Goal: Information Seeking & Learning: Check status

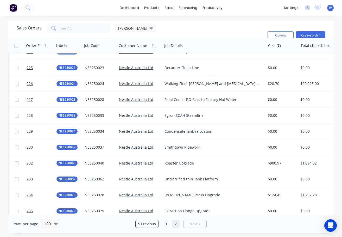
scroll to position [328, 0]
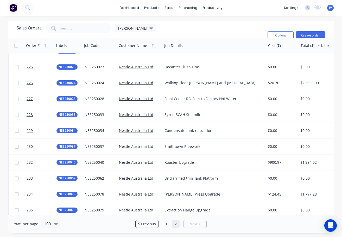
drag, startPoint x: 142, startPoint y: 222, endPoint x: 145, endPoint y: 214, distance: 8.9
click at [142, 222] on span "Previous" at bounding box center [148, 223] width 15 height 5
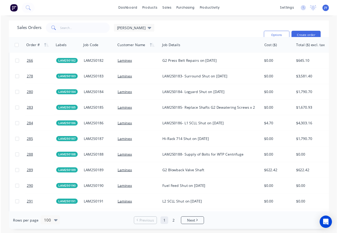
scroll to position [1224, 0]
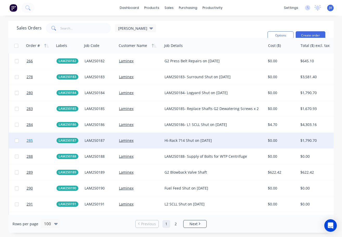
click at [30, 140] on span "285" at bounding box center [30, 140] width 6 height 5
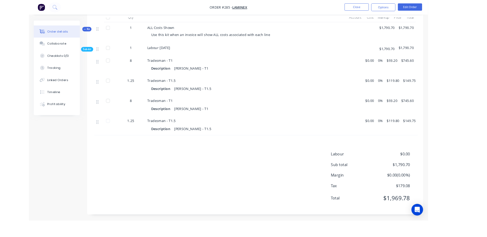
scroll to position [183, 0]
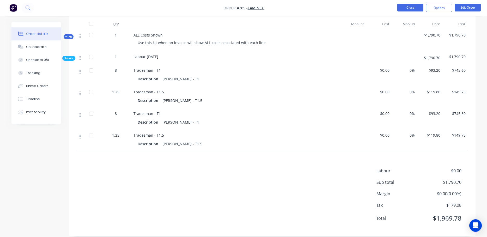
click at [342, 9] on button "Close" at bounding box center [410, 8] width 26 height 8
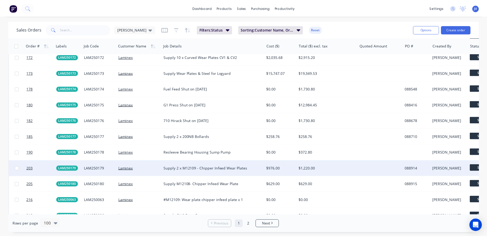
scroll to position [1146, 0]
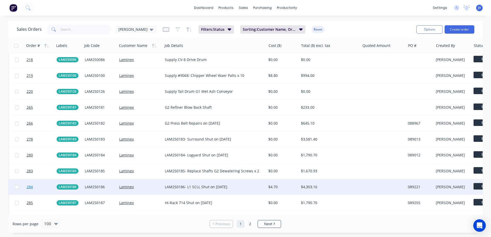
click at [30, 187] on span "284" at bounding box center [30, 186] width 6 height 5
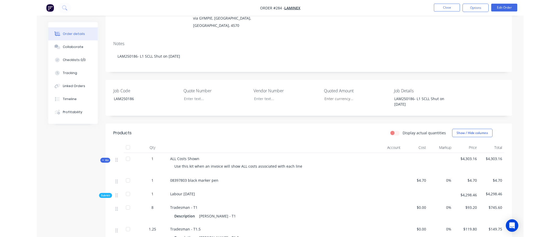
scroll to position [52, 0]
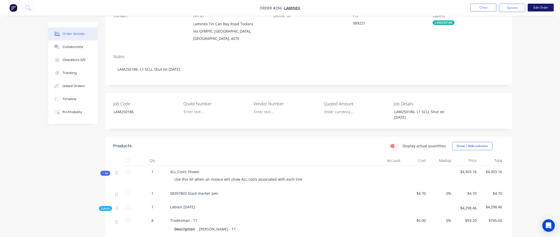
click at [342, 9] on button "Edit Order" at bounding box center [541, 8] width 26 height 8
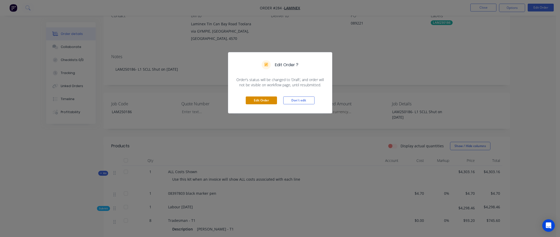
click at [267, 101] on button "Edit Order" at bounding box center [261, 100] width 31 height 8
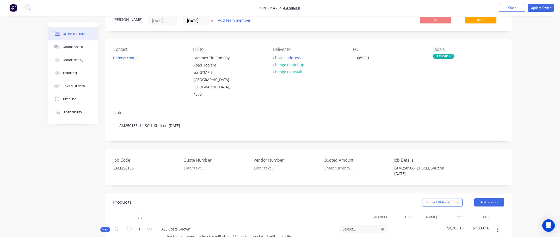
scroll to position [104, 0]
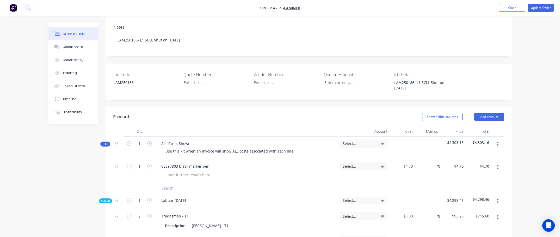
click at [342, 165] on icon "button" at bounding box center [497, 167] width 1 height 5
click at [342, 208] on div "Delete" at bounding box center [479, 212] width 40 height 8
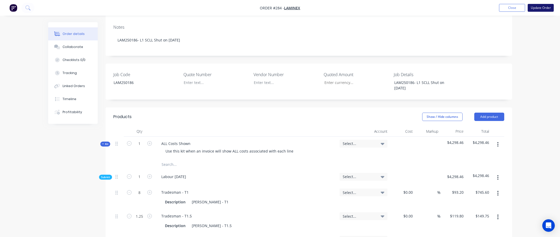
click at [342, 7] on button "Update Order" at bounding box center [541, 8] width 26 height 8
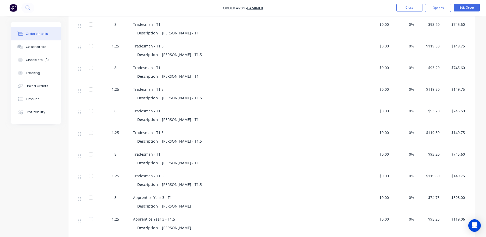
scroll to position [260, 0]
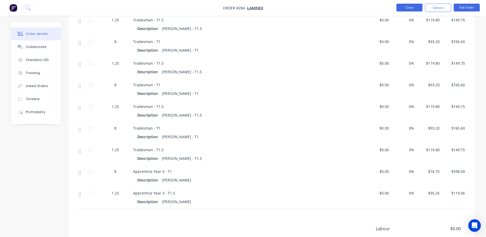
click at [342, 8] on button "Close" at bounding box center [409, 8] width 26 height 8
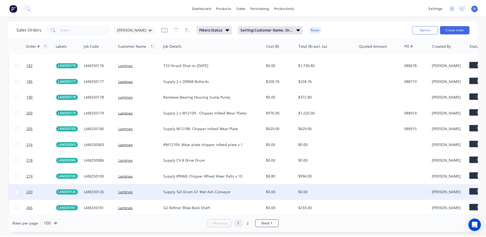
scroll to position [1120, 0]
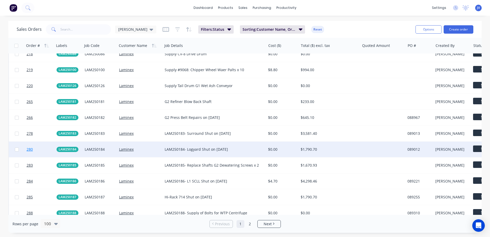
click at [28, 151] on span "280" at bounding box center [30, 149] width 6 height 5
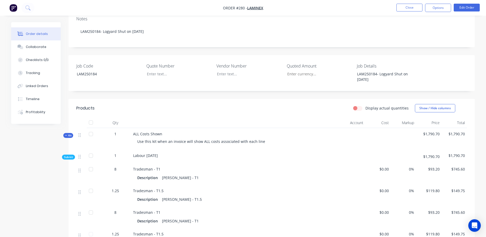
scroll to position [104, 0]
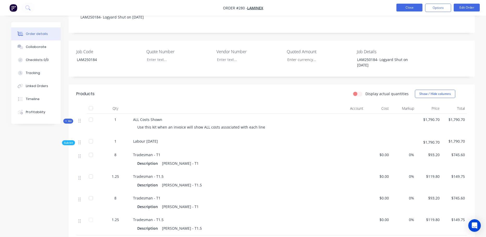
click at [342, 5] on button "Close" at bounding box center [409, 8] width 26 height 8
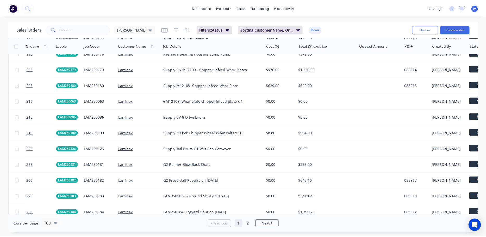
scroll to position [1042, 0]
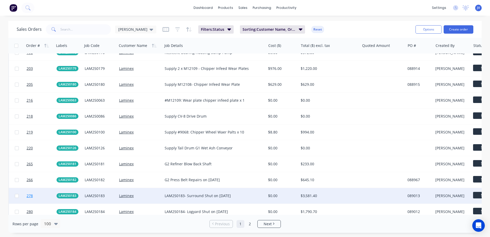
click at [30, 195] on span "278" at bounding box center [30, 195] width 6 height 5
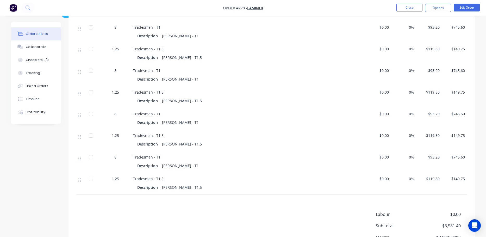
scroll to position [234, 0]
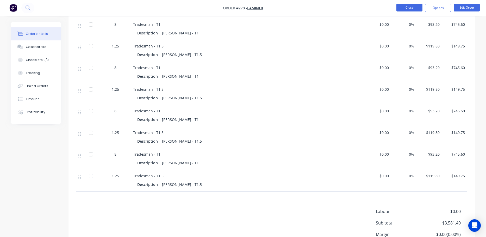
click at [342, 8] on button "Close" at bounding box center [409, 8] width 26 height 8
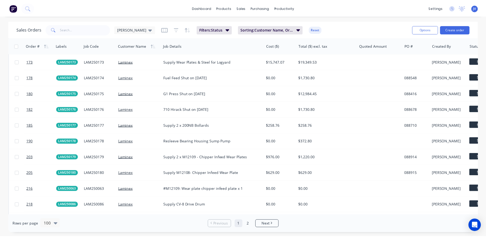
scroll to position [1094, 0]
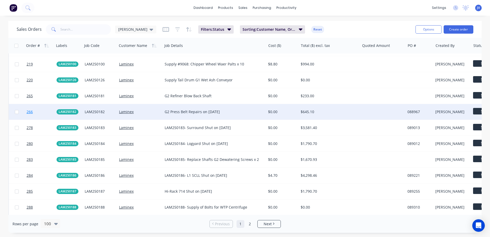
click at [29, 112] on span "266" at bounding box center [30, 111] width 6 height 5
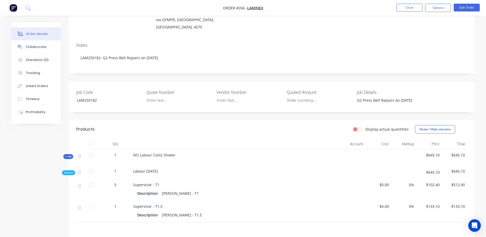
scroll to position [78, 0]
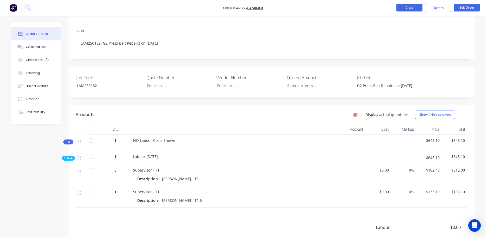
click at [342, 9] on button "Close" at bounding box center [409, 8] width 26 height 8
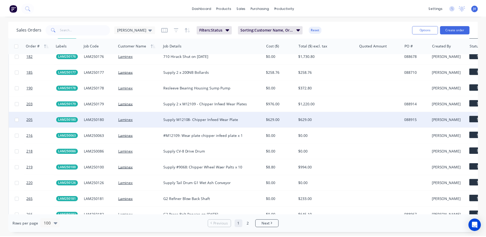
scroll to position [990, 0]
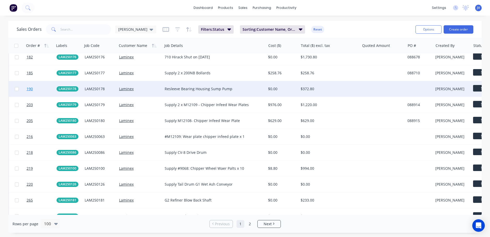
click at [31, 88] on span "190" at bounding box center [30, 88] width 6 height 5
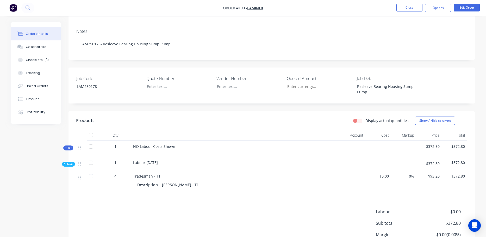
scroll to position [78, 0]
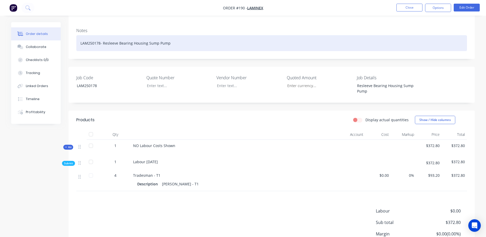
click at [306, 41] on div "LAM250178- Resleeve Bearing Housing Sump Pump" at bounding box center [271, 43] width 391 height 16
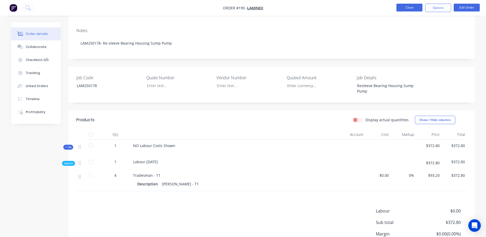
click at [342, 8] on button "Close" at bounding box center [409, 8] width 26 height 8
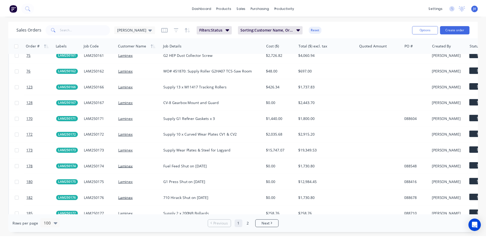
scroll to position [834, 0]
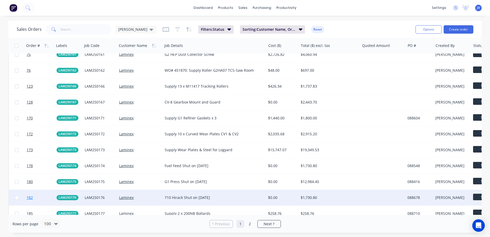
click at [29, 197] on span "182" at bounding box center [30, 197] width 6 height 5
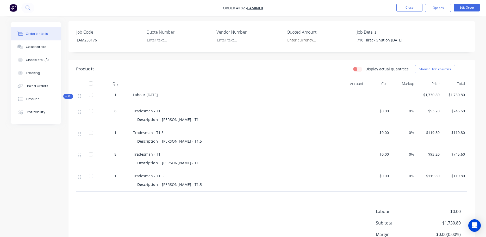
scroll to position [130, 0]
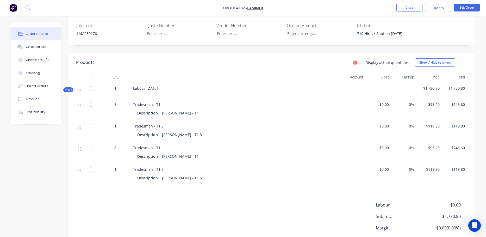
click at [207, 82] on div "Labour [DATE]" at bounding box center [222, 90] width 182 height 16
click at [342, 6] on button "Close" at bounding box center [409, 8] width 26 height 8
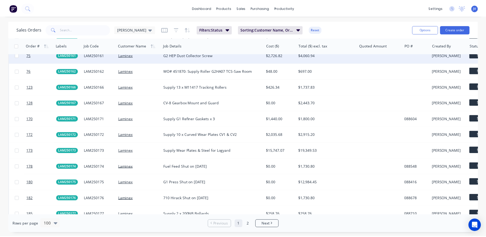
scroll to position [834, 0]
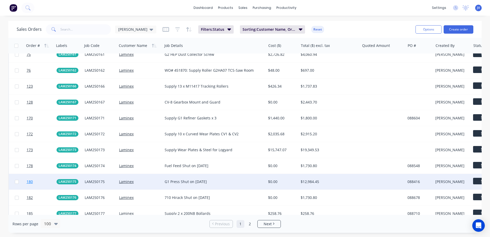
click at [29, 182] on span "180" at bounding box center [30, 181] width 6 height 5
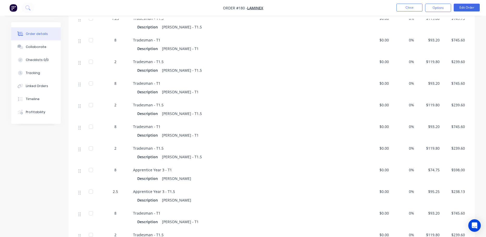
scroll to position [450, 0]
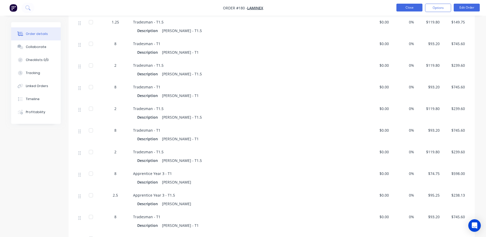
click at [342, 6] on button "Close" at bounding box center [409, 8] width 26 height 8
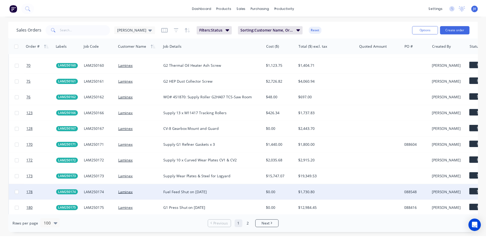
scroll to position [808, 0]
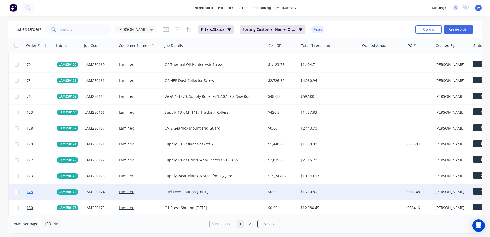
click at [29, 191] on span "178" at bounding box center [30, 191] width 6 height 5
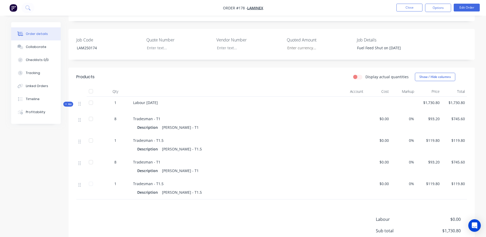
scroll to position [130, 0]
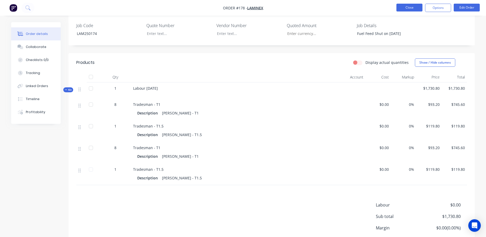
click at [342, 8] on button "Close" at bounding box center [409, 8] width 26 height 8
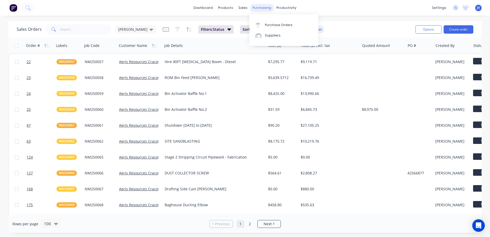
click at [254, 8] on div "purchasing" at bounding box center [262, 8] width 24 height 8
click at [278, 23] on div "Purchase Orders" at bounding box center [279, 25] width 28 height 5
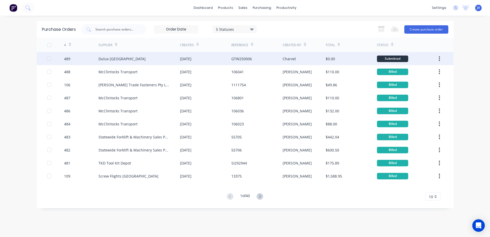
click at [65, 59] on div "489" at bounding box center [67, 58] width 6 height 5
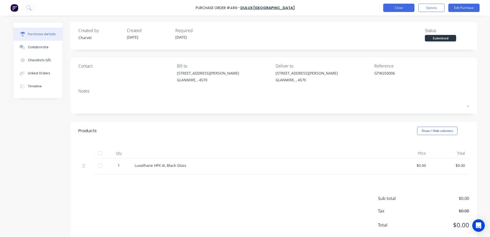
click at [342, 9] on button "Close" at bounding box center [398, 8] width 31 height 8
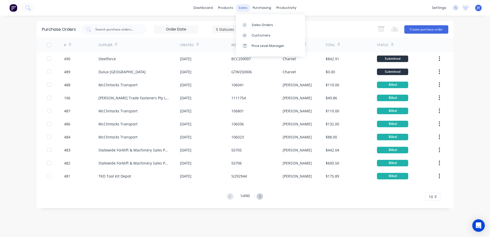
click at [244, 8] on div "sales" at bounding box center [243, 8] width 14 height 8
click at [258, 24] on div "Sales Orders" at bounding box center [262, 25] width 21 height 5
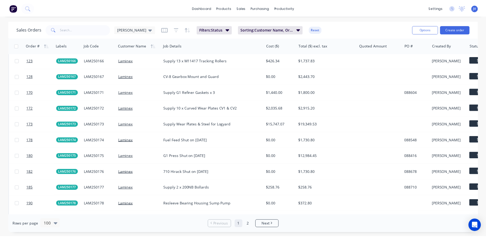
scroll to position [860, 0]
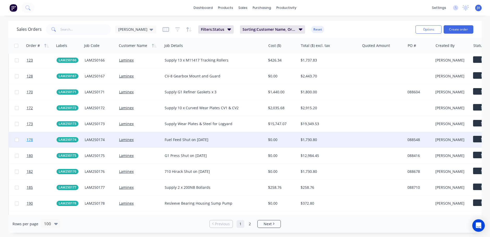
click at [30, 141] on span "178" at bounding box center [30, 139] width 6 height 5
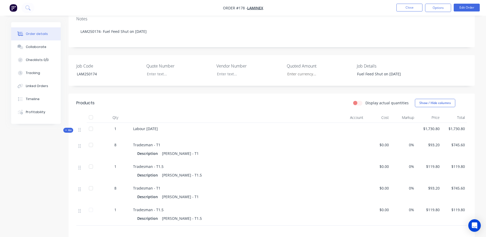
scroll to position [104, 0]
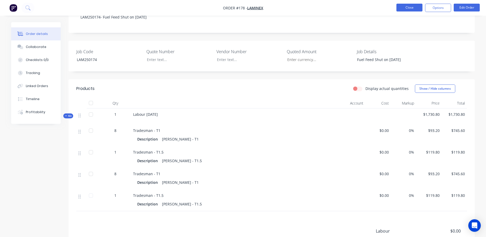
click at [342, 6] on button "Close" at bounding box center [409, 8] width 26 height 8
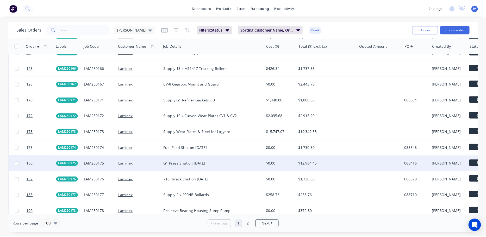
scroll to position [860, 0]
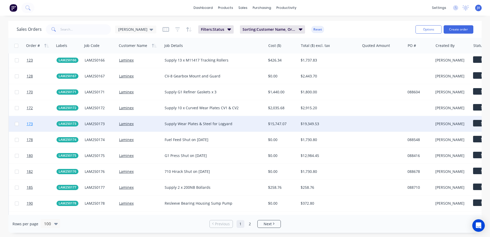
click at [28, 124] on span "173" at bounding box center [30, 123] width 6 height 5
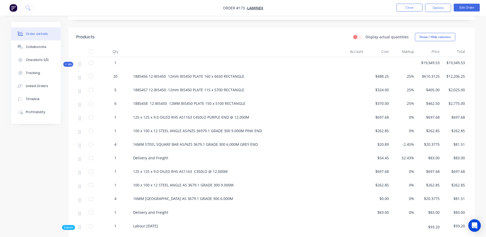
scroll to position [156, 0]
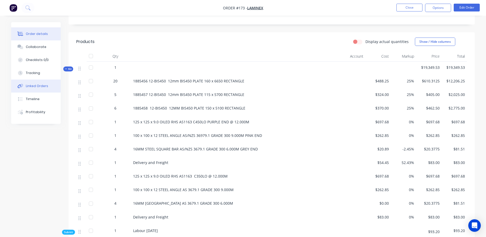
click at [30, 85] on div "Linked Orders" at bounding box center [37, 86] width 22 height 5
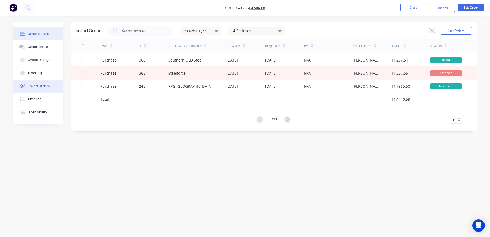
click at [30, 34] on div "Order details" at bounding box center [39, 34] width 22 height 5
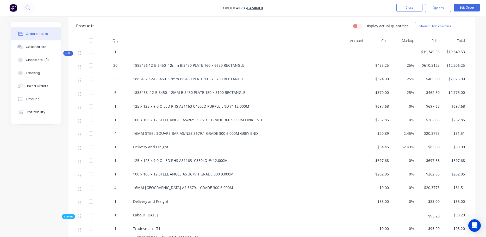
scroll to position [110, 0]
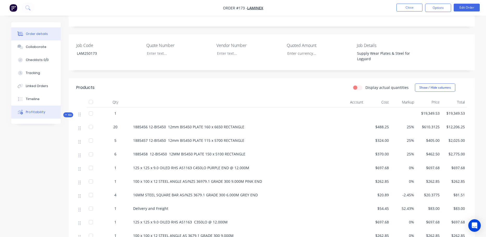
click at [36, 112] on div "Profitability" at bounding box center [36, 112] width 20 height 5
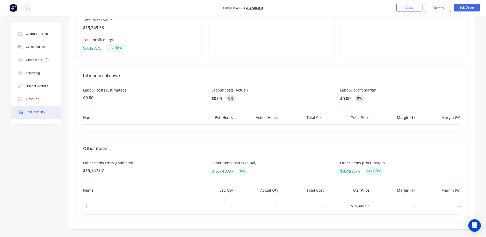
scroll to position [92, 0]
click at [85, 206] on icon "button" at bounding box center [86, 205] width 4 height 4
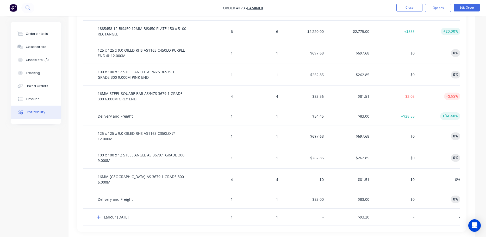
scroll to position [341, 0]
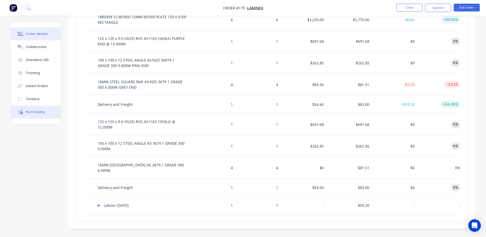
click at [35, 33] on div "Order details" at bounding box center [37, 34] width 22 height 5
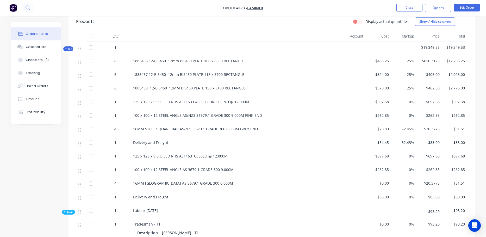
scroll to position [163, 0]
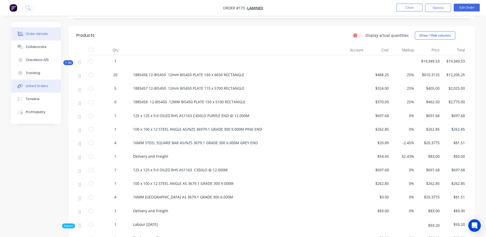
click at [38, 87] on div "Linked Orders" at bounding box center [37, 86] width 22 height 5
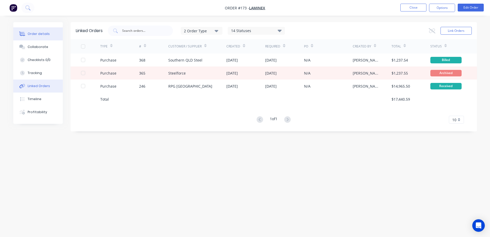
click at [38, 34] on div "Order details" at bounding box center [39, 34] width 22 height 5
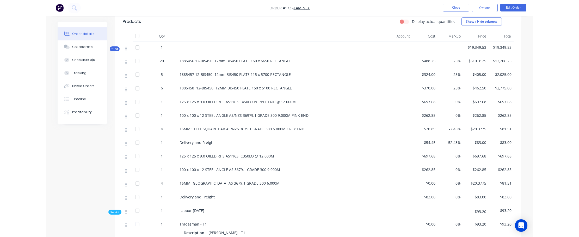
scroll to position [182, 0]
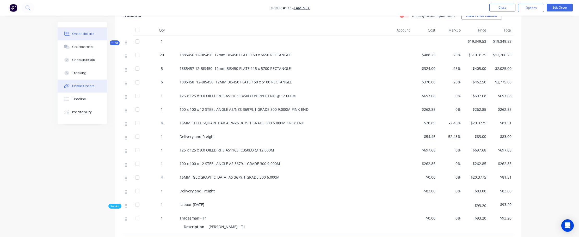
click at [87, 88] on button "Linked Orders" at bounding box center [82, 85] width 49 height 13
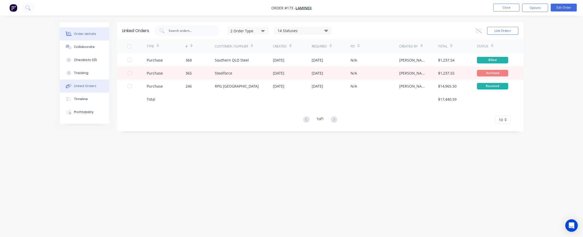
click at [88, 31] on button "Order details" at bounding box center [84, 33] width 49 height 13
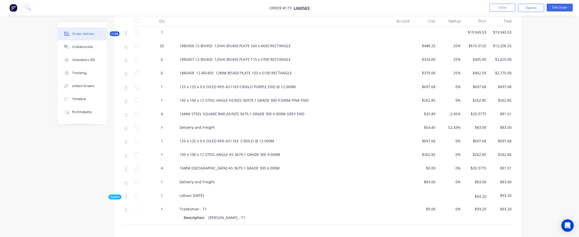
scroll to position [189, 0]
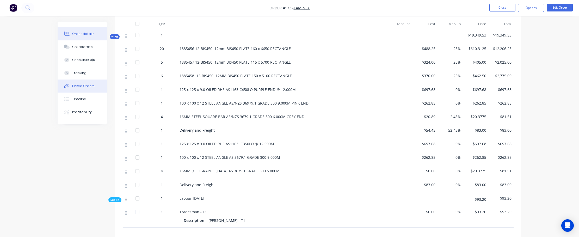
click at [83, 86] on div "Linked Orders" at bounding box center [83, 86] width 22 height 5
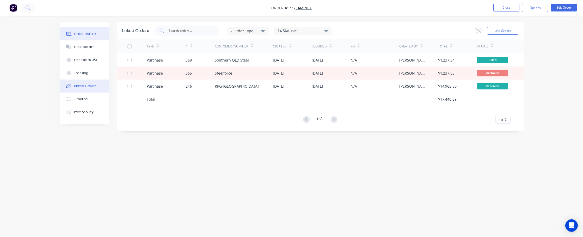
click at [88, 33] on div "Order details" at bounding box center [85, 34] width 22 height 5
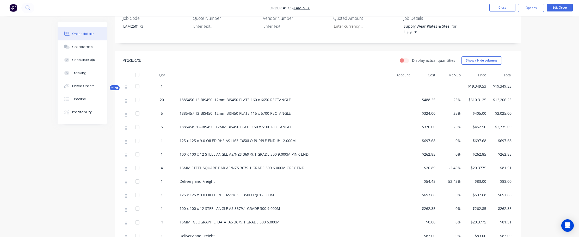
scroll to position [137, 0]
click at [85, 112] on div "Profitability" at bounding box center [82, 112] width 20 height 5
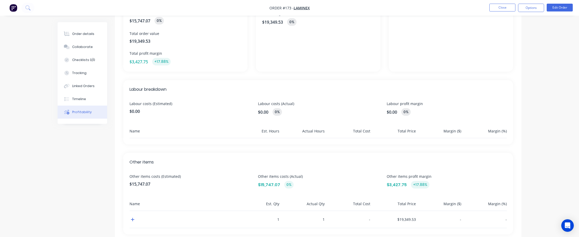
scroll to position [92, 0]
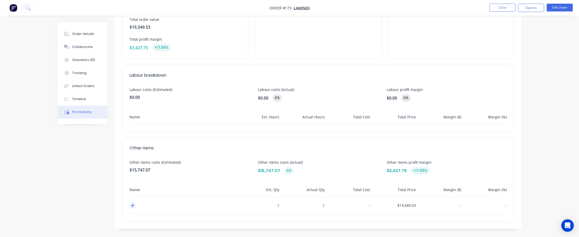
click at [133, 204] on icon "button" at bounding box center [133, 205] width 4 height 4
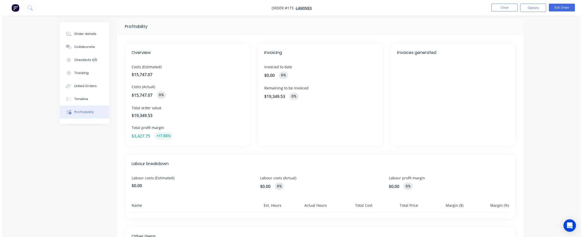
scroll to position [0, 0]
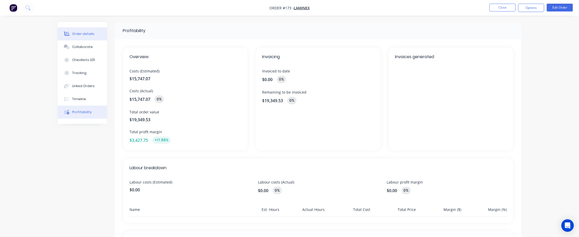
click at [83, 36] on div "Order details" at bounding box center [83, 34] width 22 height 5
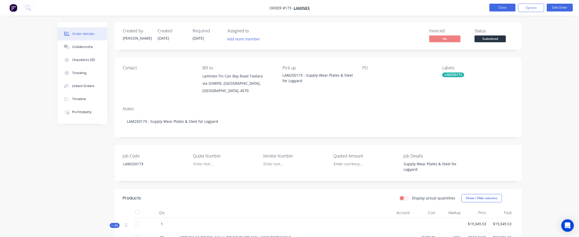
click at [342, 5] on button "Close" at bounding box center [502, 8] width 26 height 8
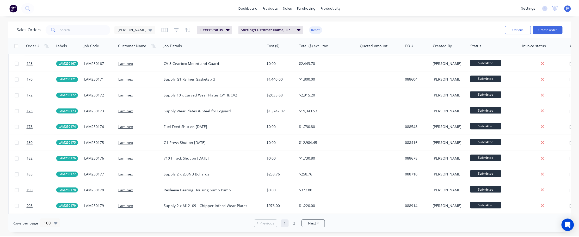
scroll to position [886, 0]
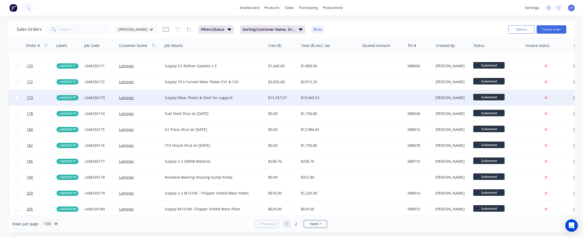
click at [26, 97] on div at bounding box center [39, 98] width 30 height 16
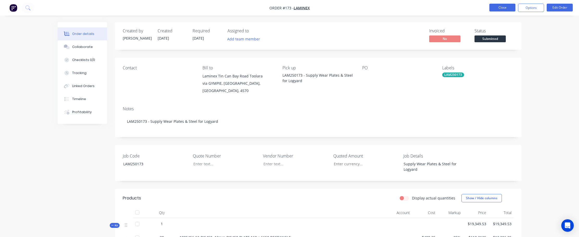
click at [342, 7] on button "Close" at bounding box center [502, 8] width 26 height 8
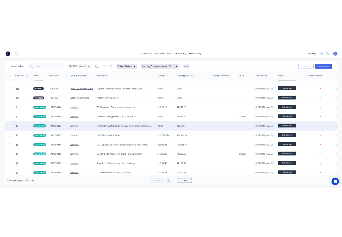
scroll to position [781, 0]
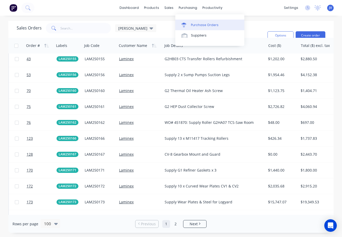
click at [199, 24] on div "Purchase Orders" at bounding box center [205, 25] width 28 height 5
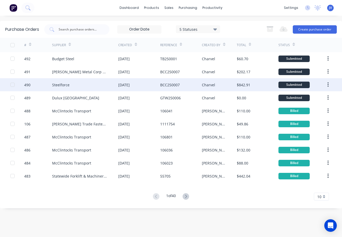
click at [27, 83] on div "490" at bounding box center [27, 84] width 6 height 5
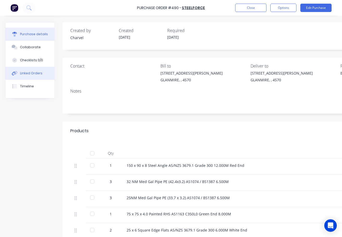
click at [32, 71] on div "Linked Orders" at bounding box center [31, 73] width 22 height 5
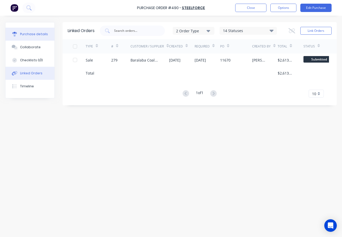
click at [36, 34] on div "Purchase details" at bounding box center [34, 34] width 28 height 5
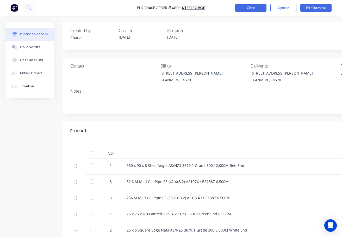
click at [256, 9] on button "Close" at bounding box center [250, 8] width 31 height 8
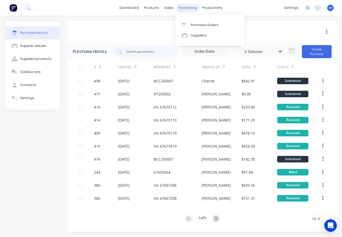
click at [186, 8] on div "purchasing" at bounding box center [188, 8] width 24 height 8
click at [200, 26] on div "Purchase Orders" at bounding box center [205, 25] width 28 height 5
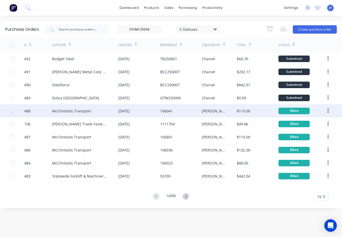
click at [26, 110] on div "488" at bounding box center [27, 110] width 6 height 5
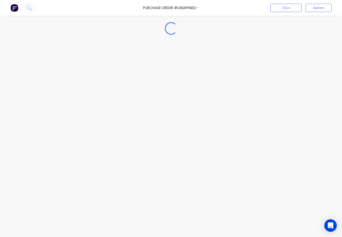
type textarea "x"
